Goal: Task Accomplishment & Management: Manage account settings

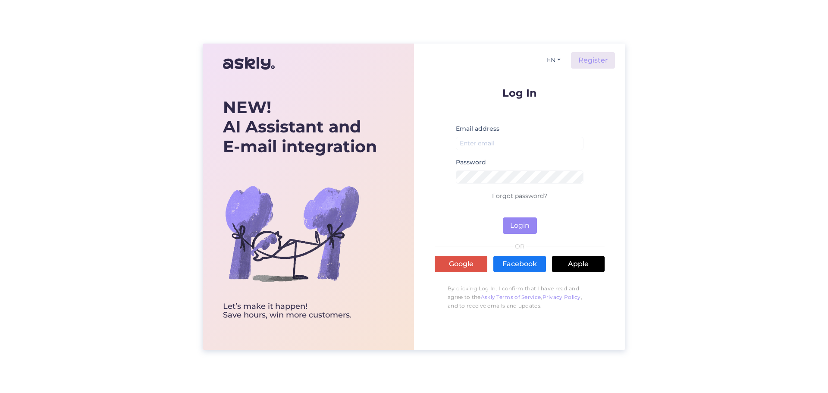
click at [122, 289] on div "NEW! AI Assistant and E-mail integration Let’s make it happen! Save hours, win …" at bounding box center [414, 196] width 828 height 393
click at [486, 144] on input "email" at bounding box center [520, 143] width 128 height 13
click at [518, 224] on button "Login" at bounding box center [520, 225] width 34 height 16
click at [490, 142] on input "kalevi" at bounding box center [520, 143] width 128 height 13
drag, startPoint x: 490, startPoint y: 142, endPoint x: 415, endPoint y: 149, distance: 74.5
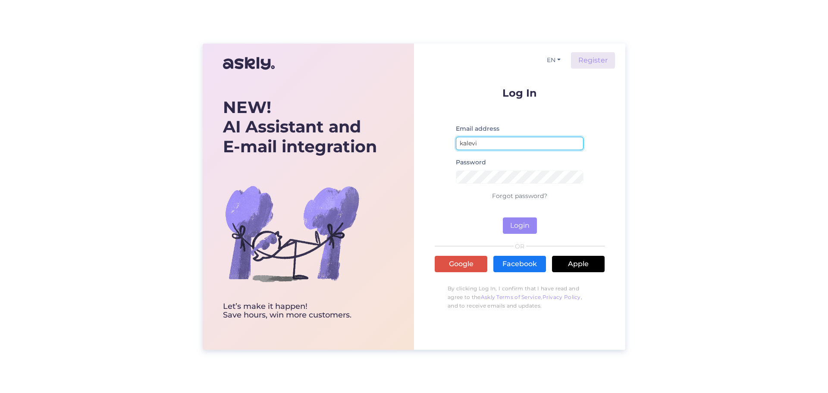
click at [420, 147] on div "EN Register Log In Email address kalevi Password Forgot password? Login OR Goog…" at bounding box center [519, 197] width 211 height 306
type input "[EMAIL_ADDRESS][DOMAIN_NAME]"
click at [506, 222] on button "Login" at bounding box center [520, 225] width 34 height 16
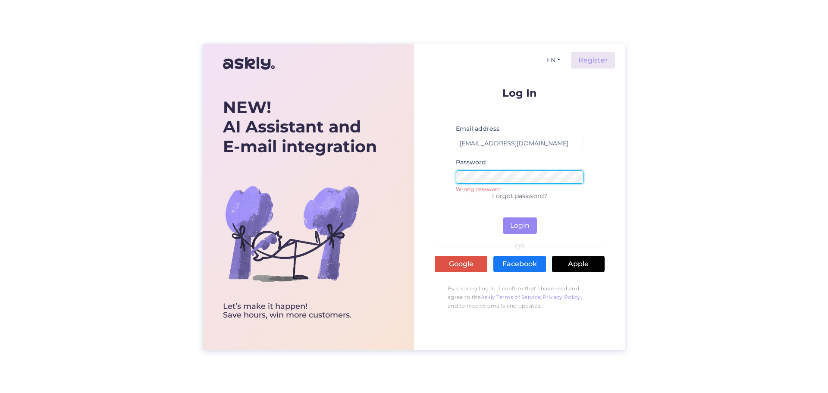
click at [373, 171] on div "NEW! AI Assistant and E-mail integration Let’s make it happen! Save hours, win …" at bounding box center [414, 197] width 423 height 306
click at [529, 225] on button "Login" at bounding box center [520, 225] width 34 height 16
click at [404, 181] on div "NEW! AI Assistant and E-mail integration Let’s make it happen! Save hours, win …" at bounding box center [414, 197] width 423 height 306
click at [531, 223] on button "Login" at bounding box center [520, 225] width 34 height 16
